Goal: Communication & Community: Answer question/provide support

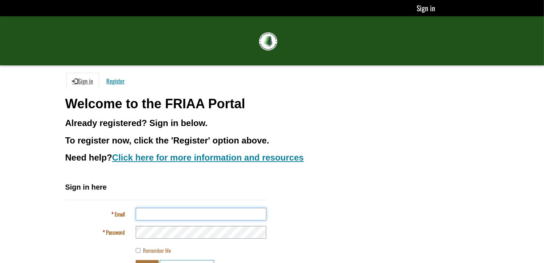
click at [146, 214] on input "Email" at bounding box center [201, 213] width 131 height 13
type input "**********"
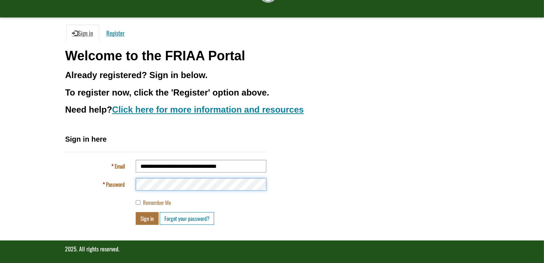
scroll to position [51, 0]
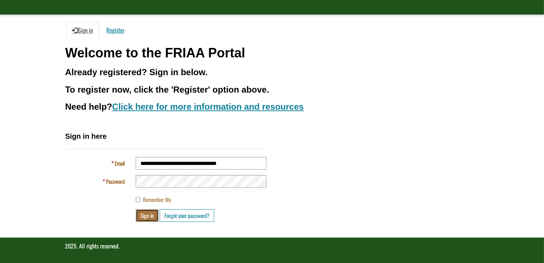
click at [148, 215] on button "Sign in" at bounding box center [147, 215] width 23 height 13
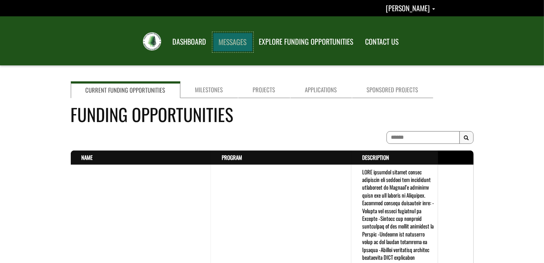
click at [231, 39] on link "MESSAGES" at bounding box center [233, 42] width 40 height 19
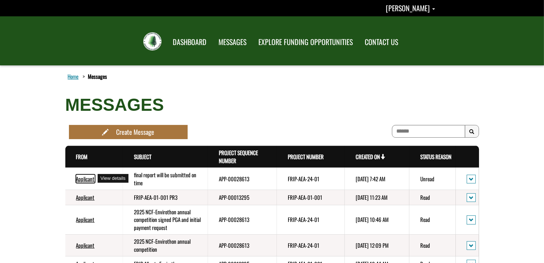
click at [90, 176] on link "Applicant" at bounding box center [85, 178] width 18 height 8
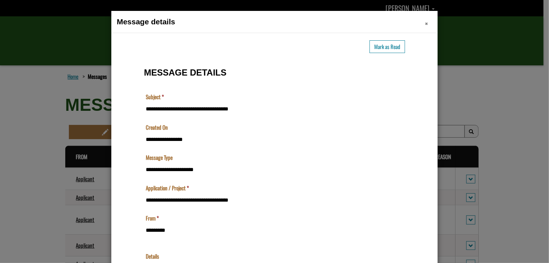
click at [425, 22] on span "×" at bounding box center [426, 23] width 3 height 11
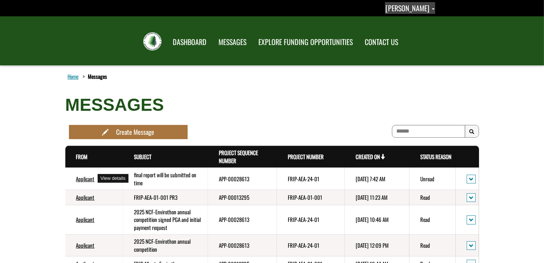
click at [420, 3] on span "Chantelle Bambrick" at bounding box center [407, 8] width 44 height 11
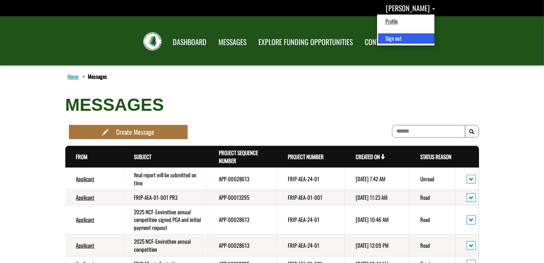
click at [389, 38] on link "Sign out" at bounding box center [406, 38] width 56 height 10
